Goal: Information Seeking & Learning: Learn about a topic

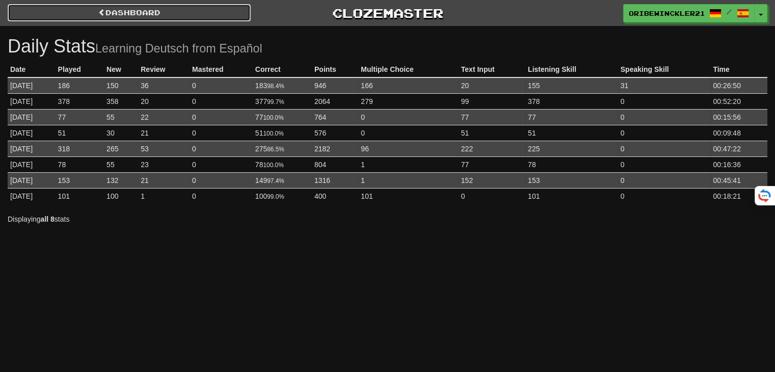
click at [102, 9] on span at bounding box center [101, 12] width 7 height 7
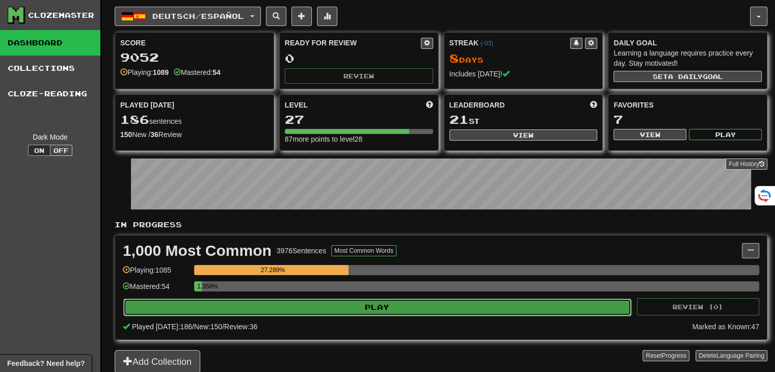
click at [452, 304] on button "Play" at bounding box center [377, 307] width 508 height 17
select select "**"
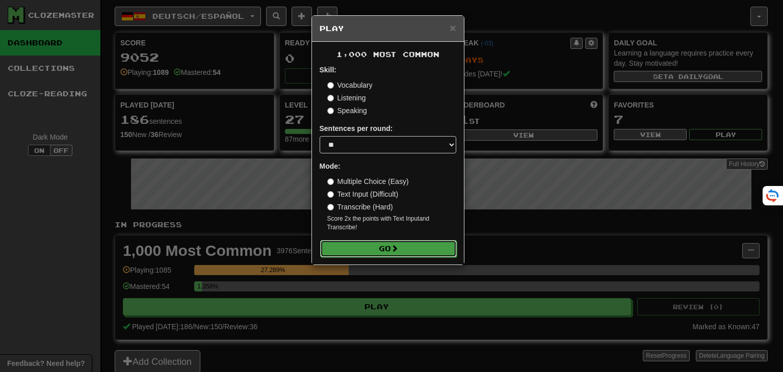
click at [384, 248] on button "Go" at bounding box center [388, 248] width 137 height 17
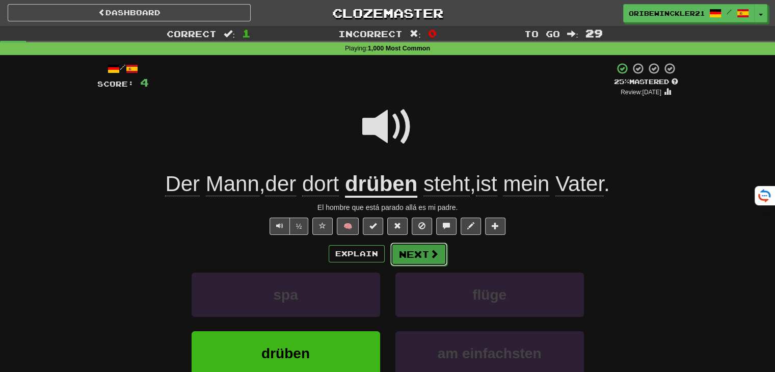
click at [409, 251] on button "Next" at bounding box center [418, 254] width 57 height 23
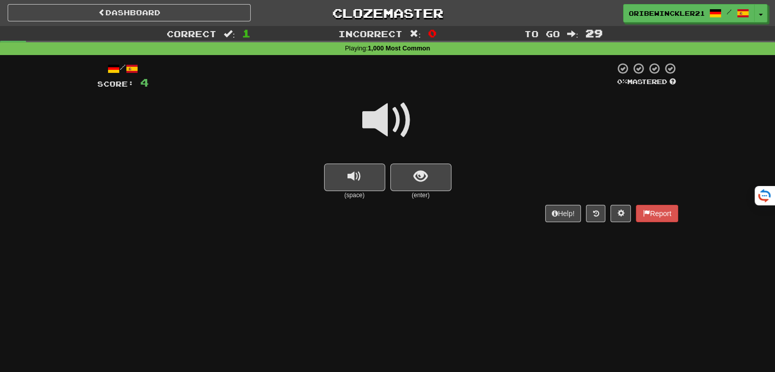
click at [380, 133] on span at bounding box center [387, 120] width 51 height 51
click at [408, 176] on button "show sentence" at bounding box center [420, 178] width 61 height 28
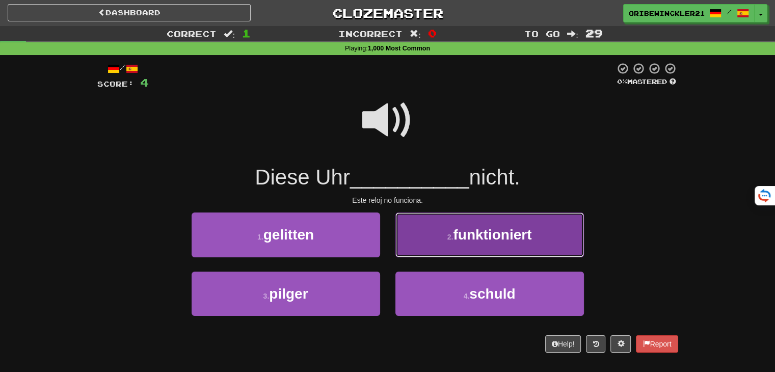
click at [458, 235] on span "funktioniert" at bounding box center [492, 235] width 79 height 16
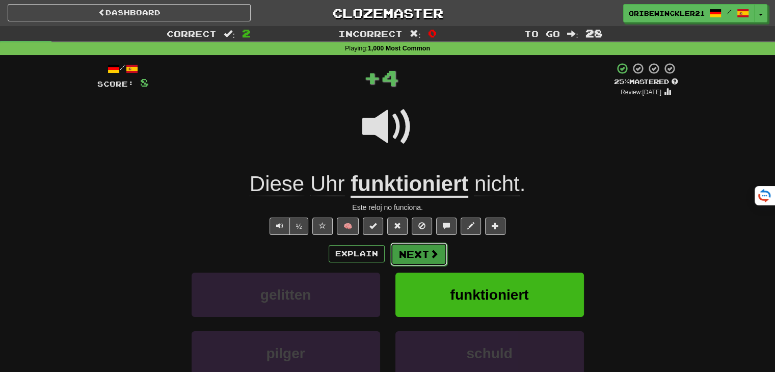
click at [423, 260] on button "Next" at bounding box center [418, 254] width 57 height 23
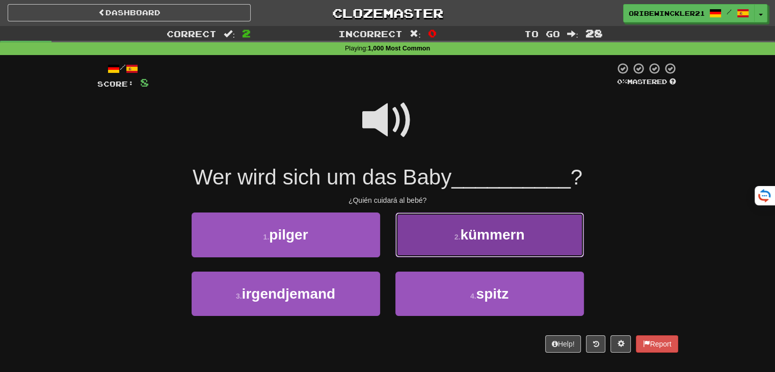
click at [458, 237] on small "2 ." at bounding box center [458, 237] width 6 height 8
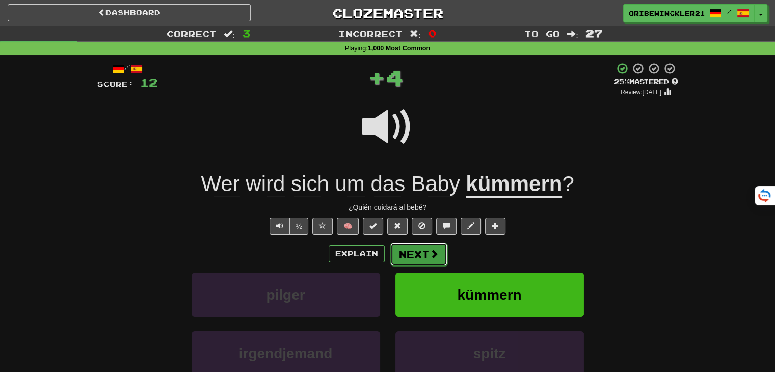
click at [414, 254] on button "Next" at bounding box center [418, 254] width 57 height 23
